Goal: Book appointment/travel/reservation

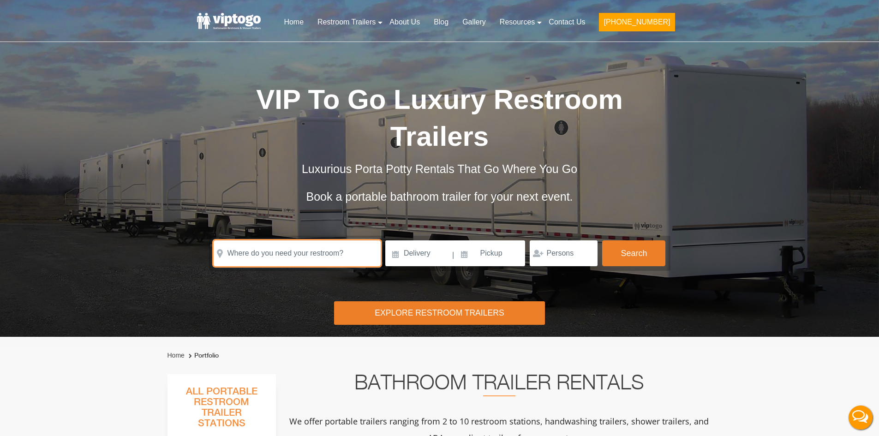
click at [251, 247] on input "text" at bounding box center [297, 254] width 167 height 26
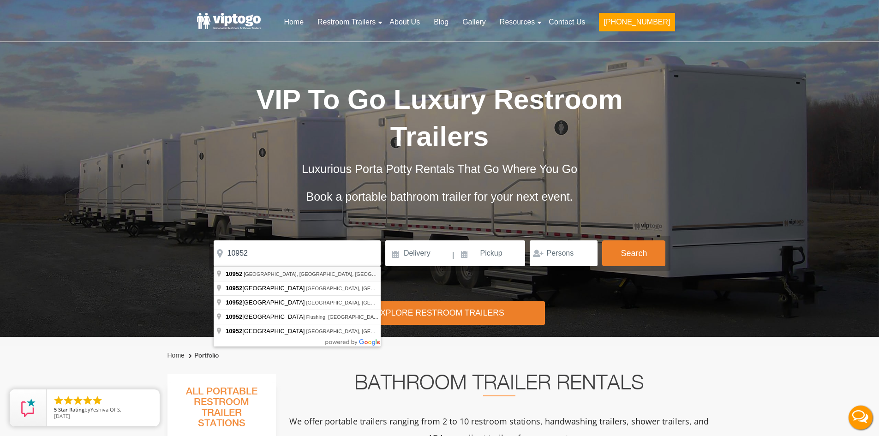
type input "Monsey, [GEOGRAPHIC_DATA] 10952, [GEOGRAPHIC_DATA]"
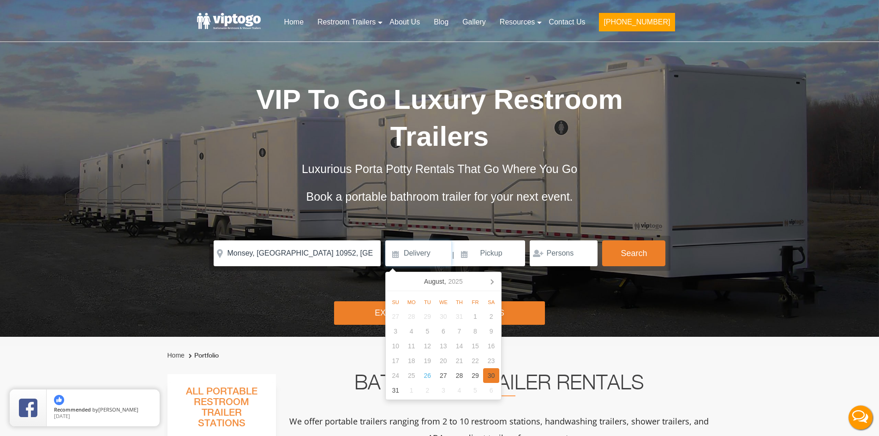
click at [487, 374] on div "30" at bounding box center [491, 375] width 16 height 15
type input "[DATE]"
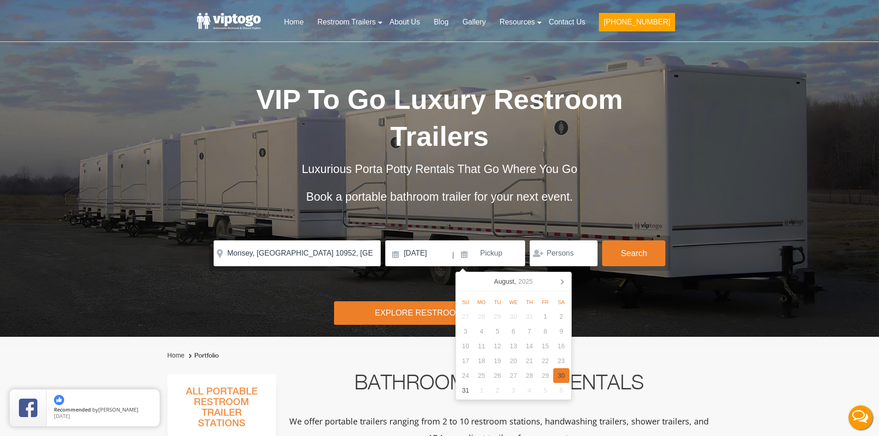
click at [561, 375] on div "30" at bounding box center [561, 375] width 16 height 15
type input "[DATE]"
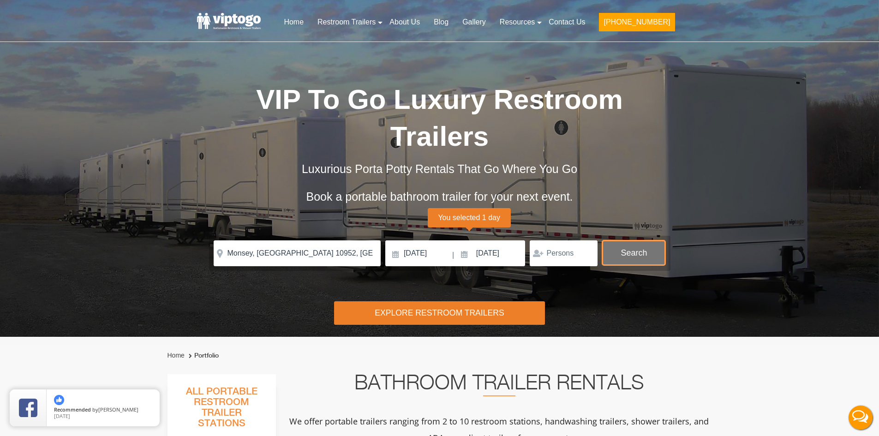
click at [637, 252] on button "Search" at bounding box center [633, 253] width 63 height 25
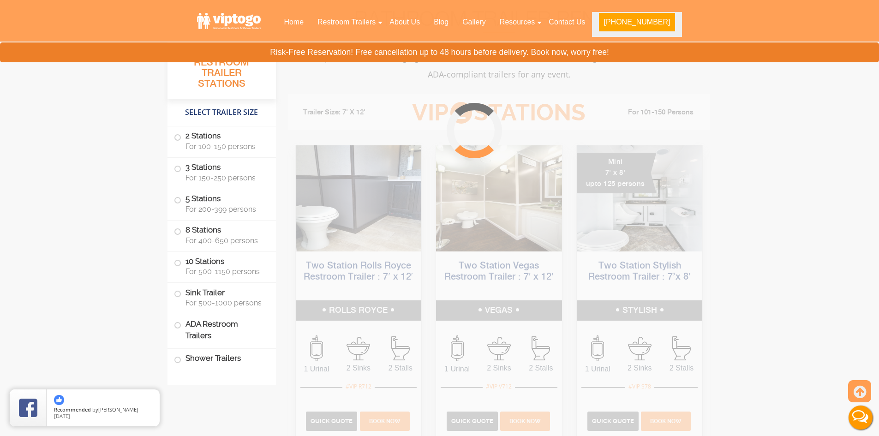
scroll to position [374, 0]
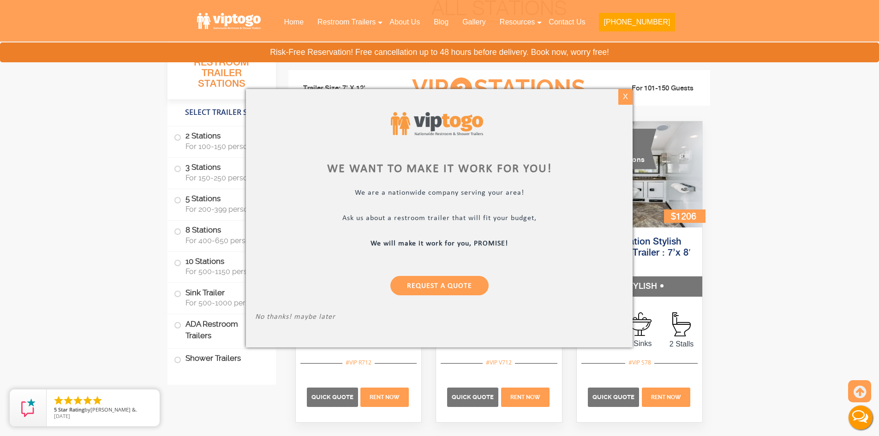
click at [628, 98] on div "X" at bounding box center [626, 97] width 14 height 16
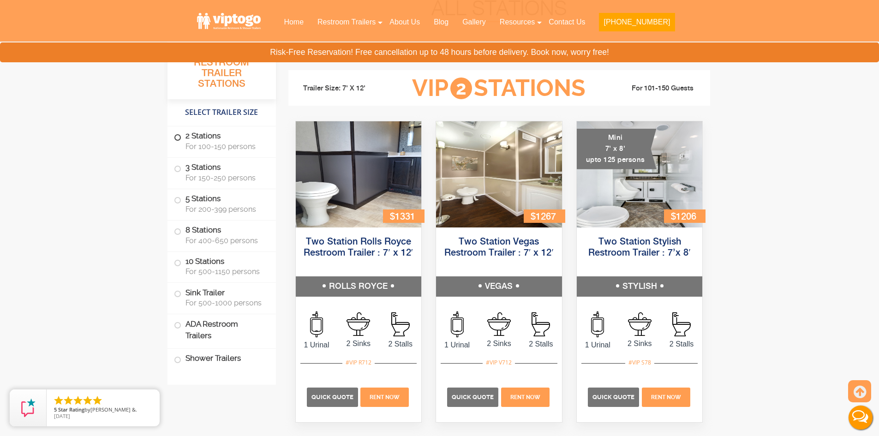
click at [220, 143] on span "For 100-150 persons" at bounding box center [225, 146] width 79 height 9
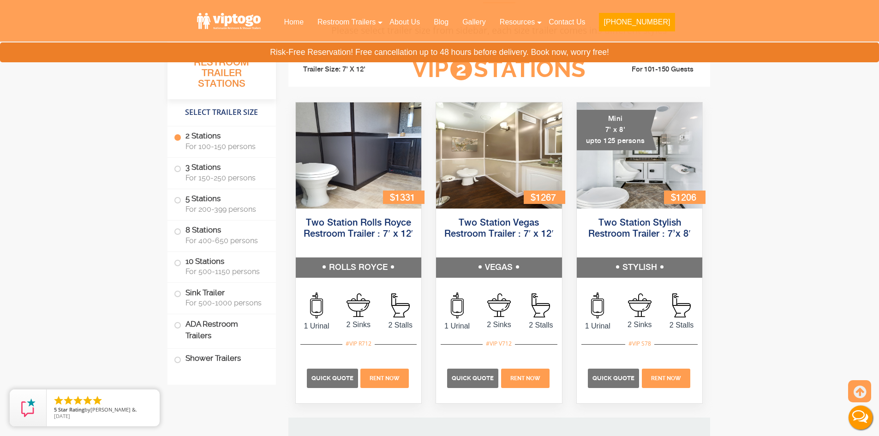
scroll to position [408, 0]
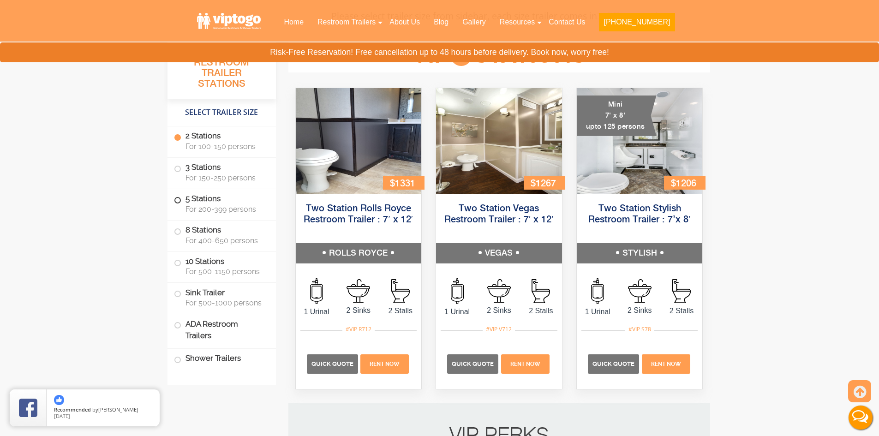
click at [240, 205] on span "For 200-399 persons" at bounding box center [225, 209] width 79 height 9
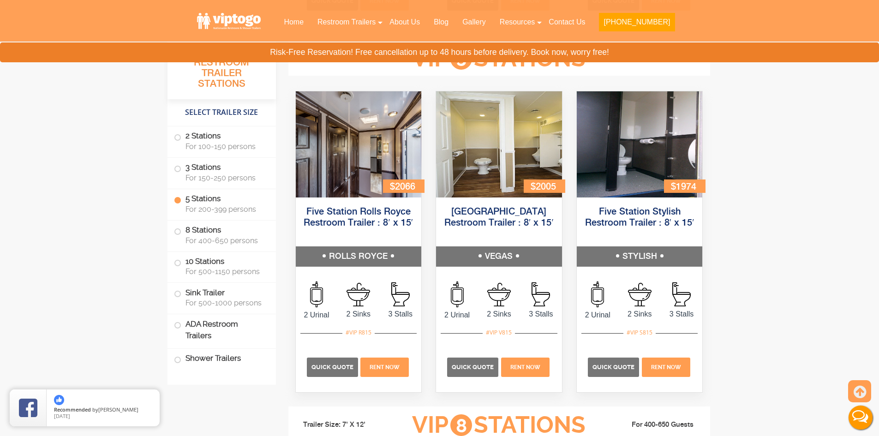
scroll to position [1383, 0]
